Goal: Transaction & Acquisition: Purchase product/service

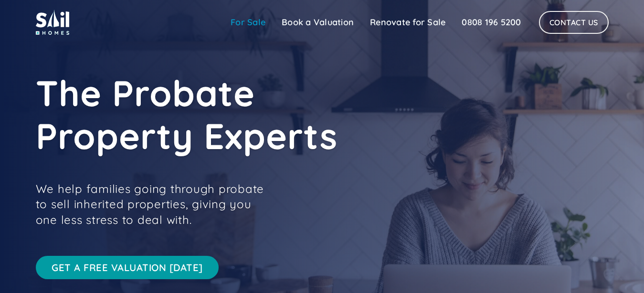
click at [249, 23] on link "For Sale" at bounding box center [247, 22] width 51 height 19
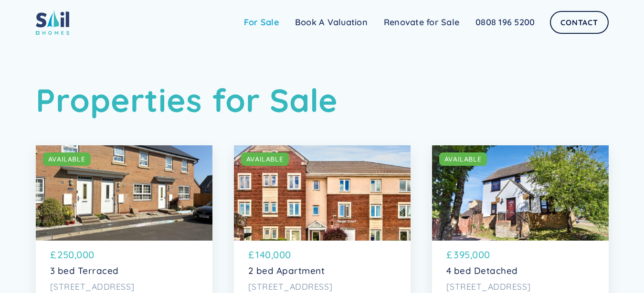
click at [258, 25] on link "For Sale" at bounding box center [261, 22] width 51 height 19
click at [446, 22] on link "Renovate for Sale" at bounding box center [422, 22] width 92 height 19
